Goal: Task Accomplishment & Management: Manage account settings

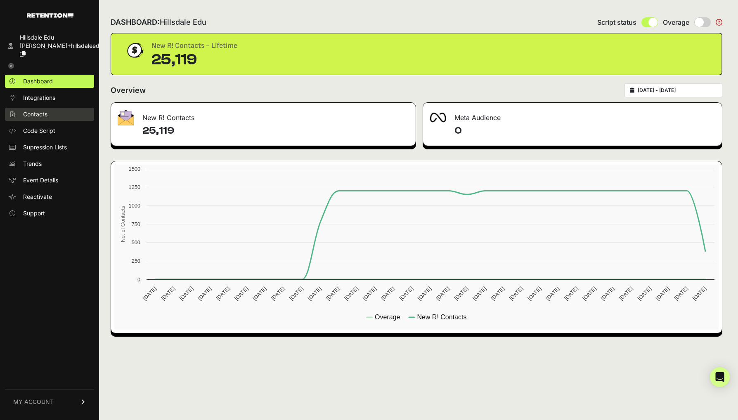
click at [46, 112] on link "Contacts" at bounding box center [49, 114] width 89 height 13
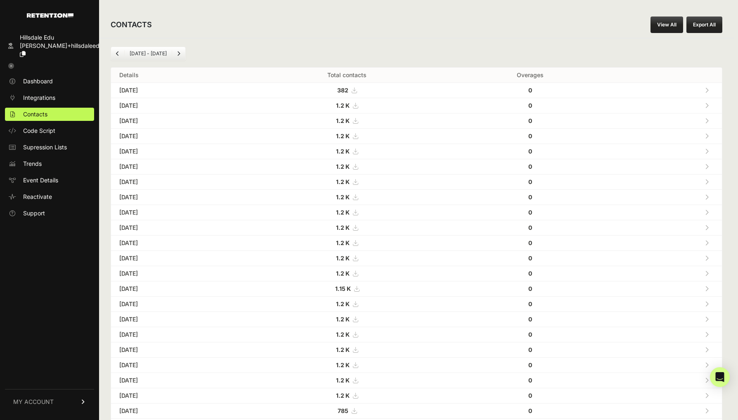
click at [79, 404] on link "MY ACCOUNT" at bounding box center [49, 401] width 89 height 25
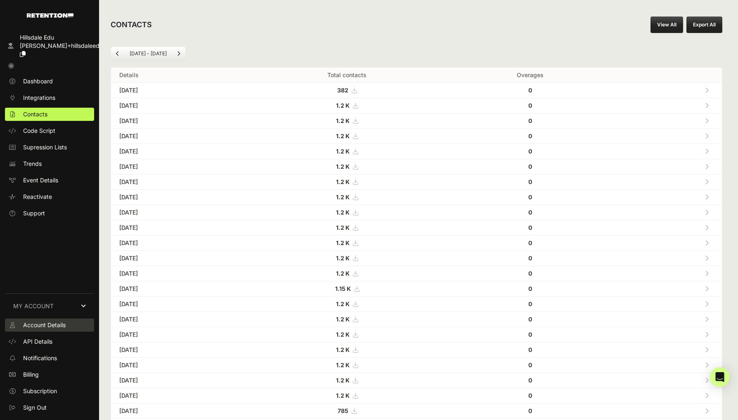
click at [72, 328] on link "Account Details" at bounding box center [49, 325] width 89 height 13
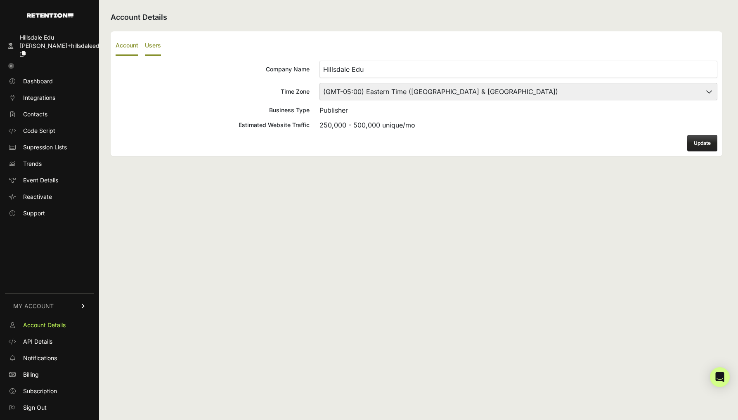
click at [152, 39] on label "Users" at bounding box center [153, 45] width 16 height 19
click at [0, 0] on input "Users" at bounding box center [0, 0] width 0 height 0
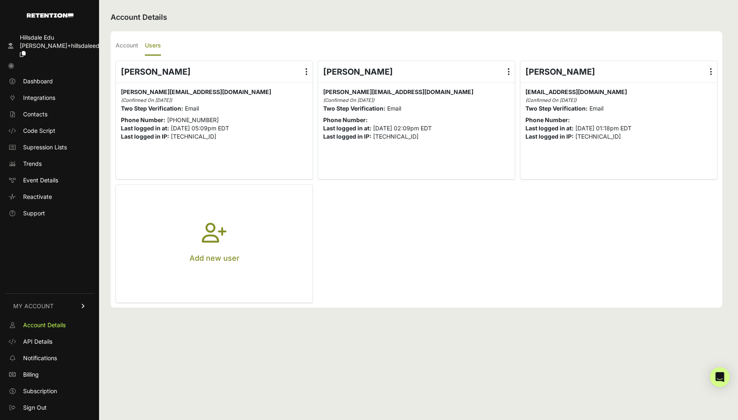
click at [331, 38] on ul "Account Users" at bounding box center [417, 45] width 602 height 19
click at [165, 32] on div "Account Users Company Name [GEOGRAPHIC_DATA] Time Zone (GMT-10:00) [GEOGRAPHIC_…" at bounding box center [417, 169] width 612 height 277
